Goal: Transaction & Acquisition: Purchase product/service

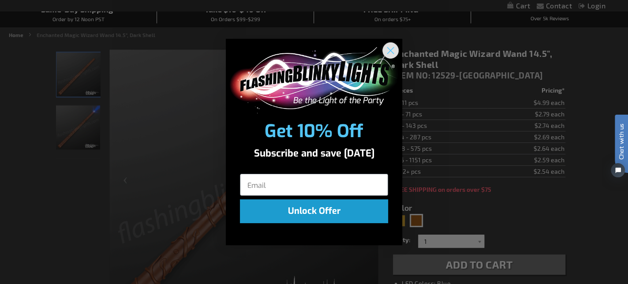
click at [398, 44] on div "Close dialog Get 10% Off Subscribe and save today Unlock Offer Submit" at bounding box center [314, 142] width 176 height 207
click at [394, 47] on icon "Close dialog" at bounding box center [391, 50] width 6 height 6
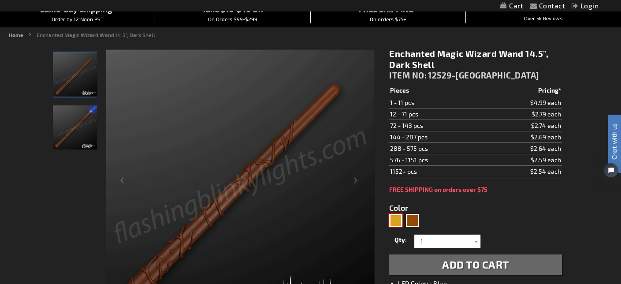
click at [393, 218] on div "Gold" at bounding box center [395, 220] width 13 height 13
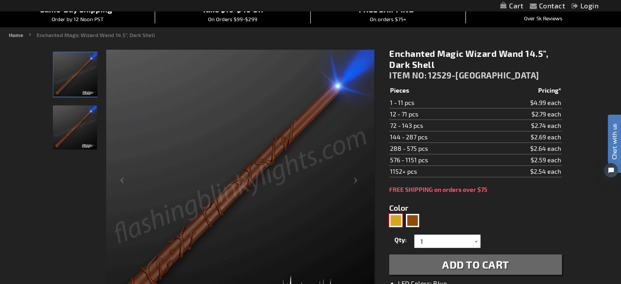
type input "5633"
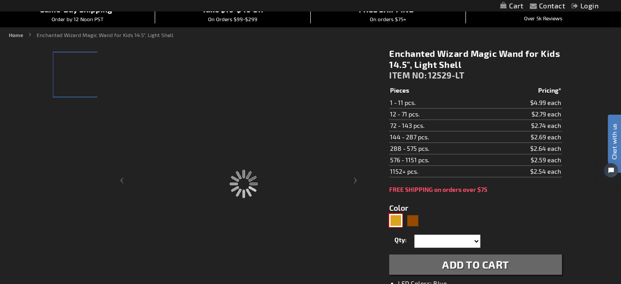
type input "12529-LT"
type input "Customize - Enchanted Wizard Magic Wand for Kids 14.5&quot;, Light Shell - ITEM…"
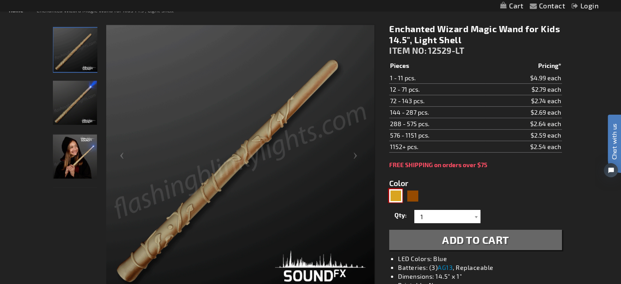
scroll to position [132, 0]
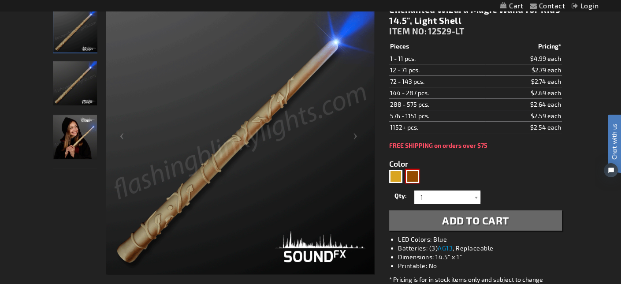
click at [415, 177] on div "Brown" at bounding box center [412, 176] width 13 height 13
type input "5696"
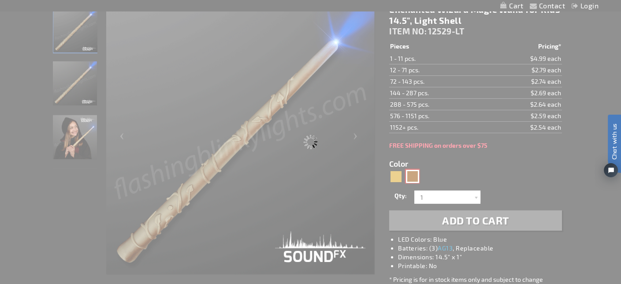
type input "12529-DK"
type input "Customize - Enchanted Magic Wizard Wand 14.5&quot;, Dark Shell - ITEM NO: 12529…"
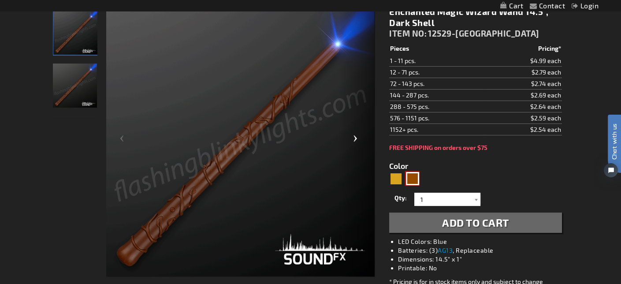
scroll to position [132, 0]
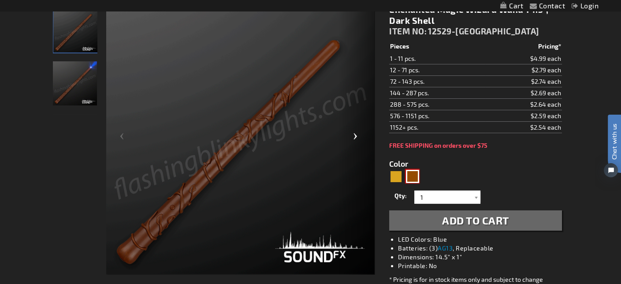
click at [348, 138] on div "Next" at bounding box center [357, 139] width 35 height 271
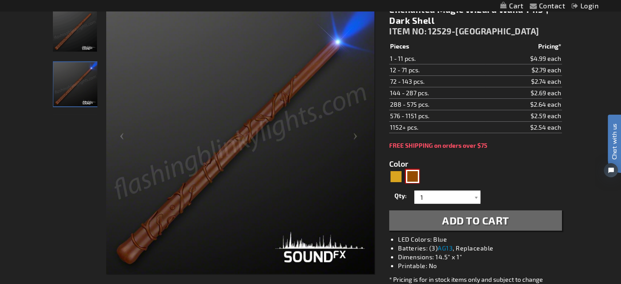
click at [93, 85] on img at bounding box center [75, 84] width 44 height 44
click at [67, 27] on img at bounding box center [75, 29] width 44 height 44
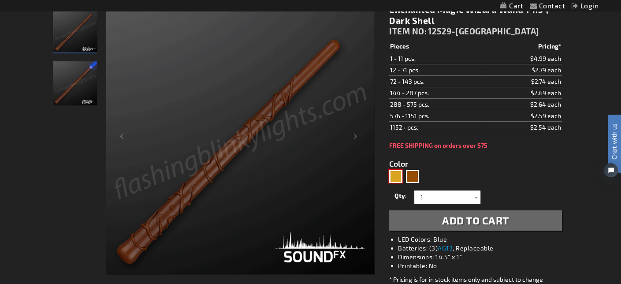
click at [392, 179] on div "Gold" at bounding box center [395, 176] width 13 height 13
type input "5633"
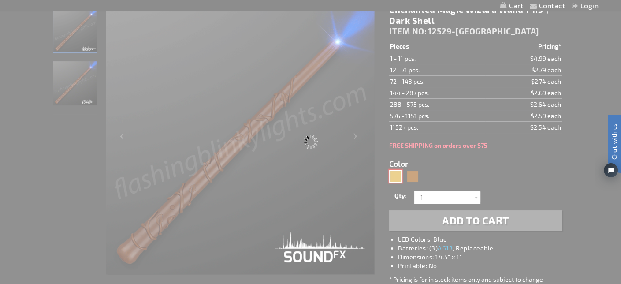
type input "12529-LT"
type input "Customize - Enchanted Wizard Magic Wand for Kids 14.5&quot;, Light Shell - ITEM…"
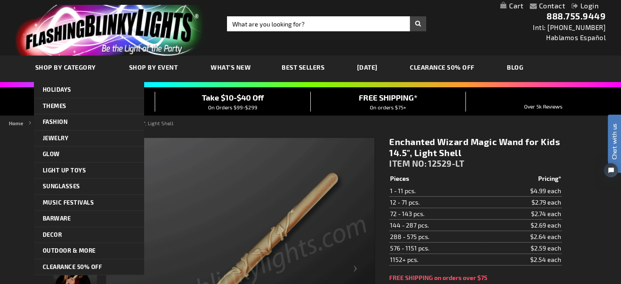
click at [75, 65] on span "SHOP BY CATEGORY" at bounding box center [65, 66] width 61 height 7
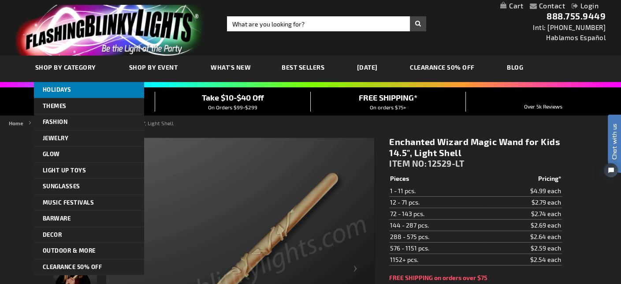
click at [57, 83] on link "HOLIDAYS" at bounding box center [89, 90] width 110 height 16
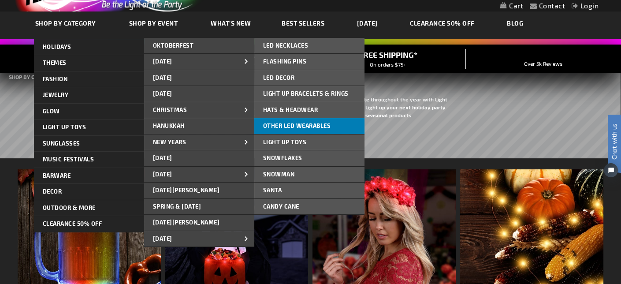
click at [309, 122] on span "Other LED Wearables" at bounding box center [297, 125] width 68 height 7
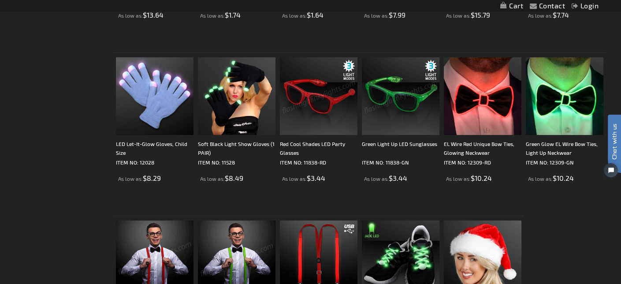
scroll to position [397, 0]
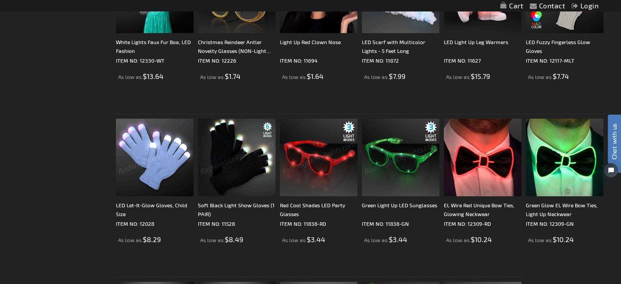
click at [140, 148] on img at bounding box center [155, 158] width 78 height 78
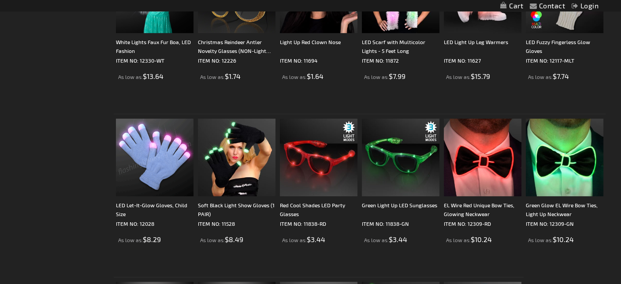
click at [146, 144] on img at bounding box center [155, 158] width 78 height 78
